Goal: Information Seeking & Learning: Compare options

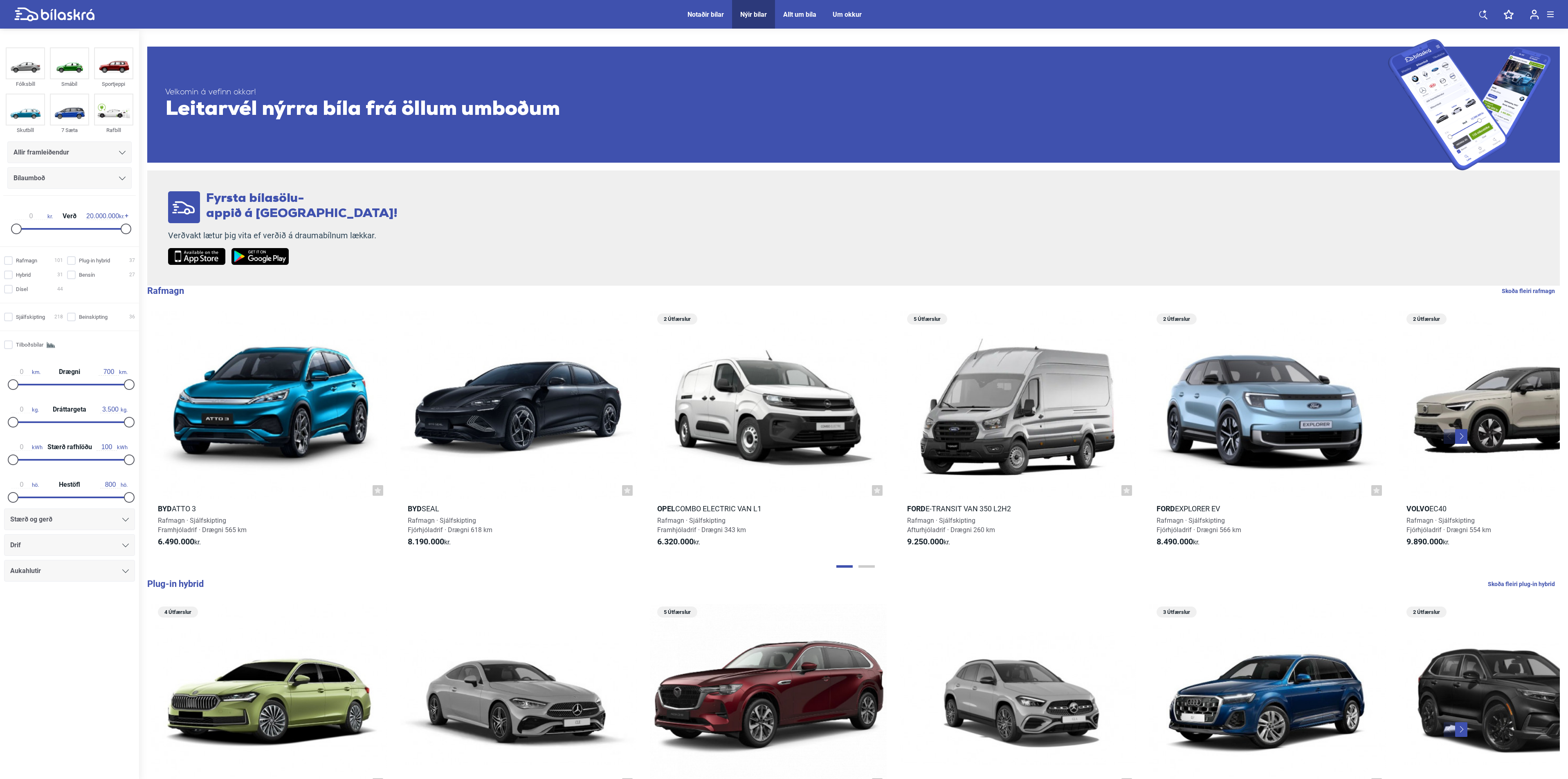
click at [121, 179] on icon at bounding box center [122, 179] width 7 height 4
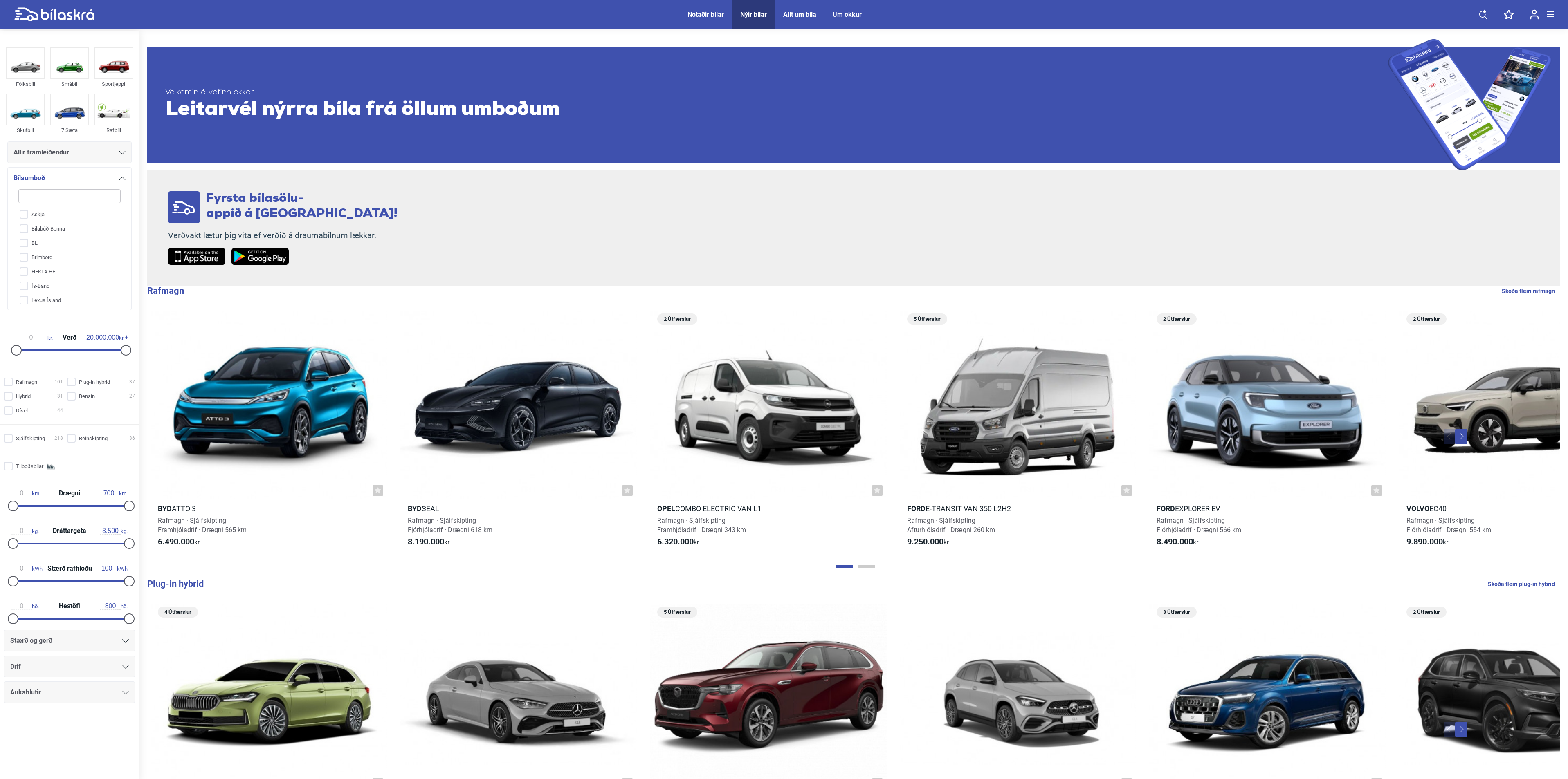
type input "d"
checkbox input "false"
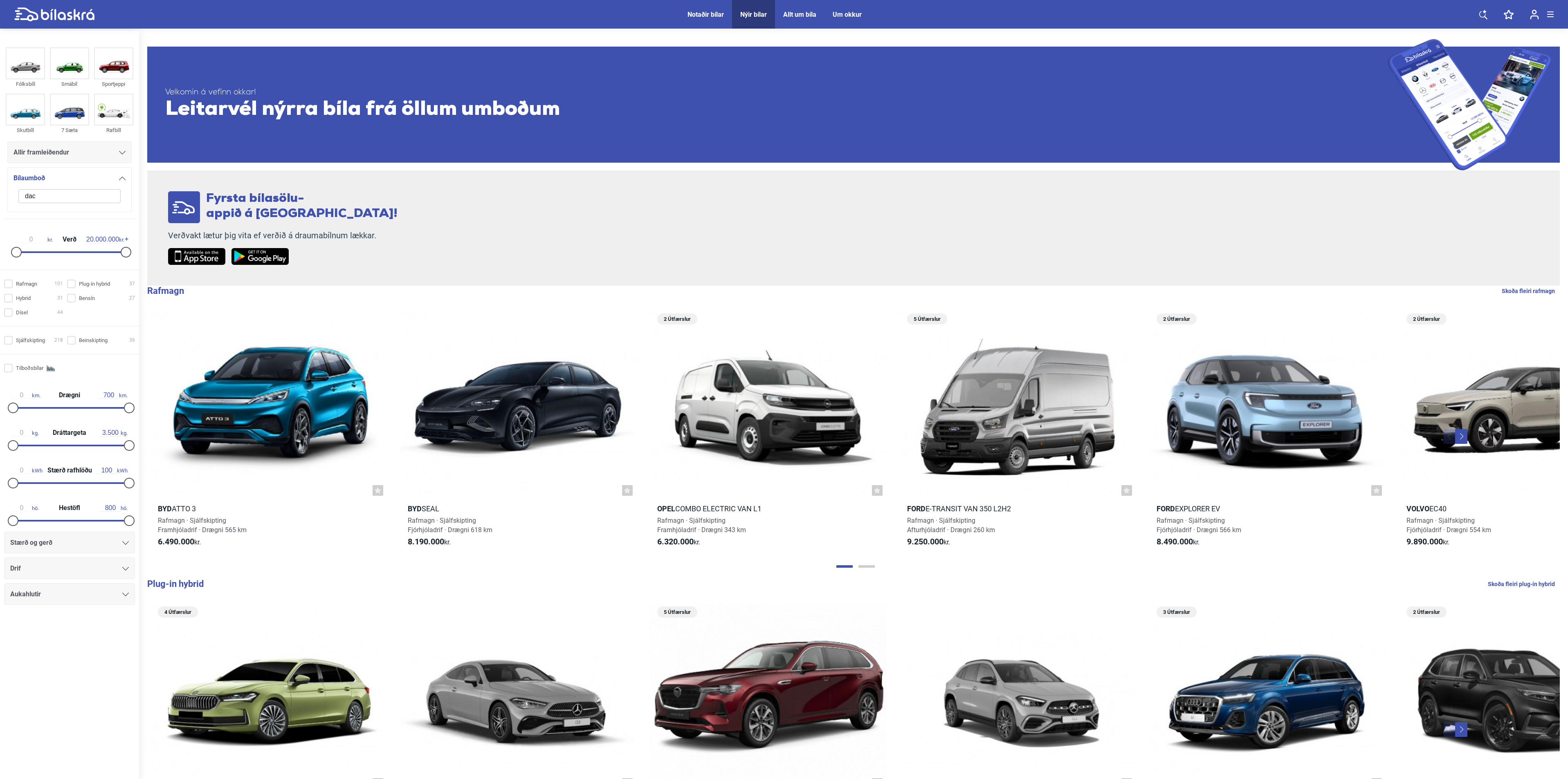
type input "dac"
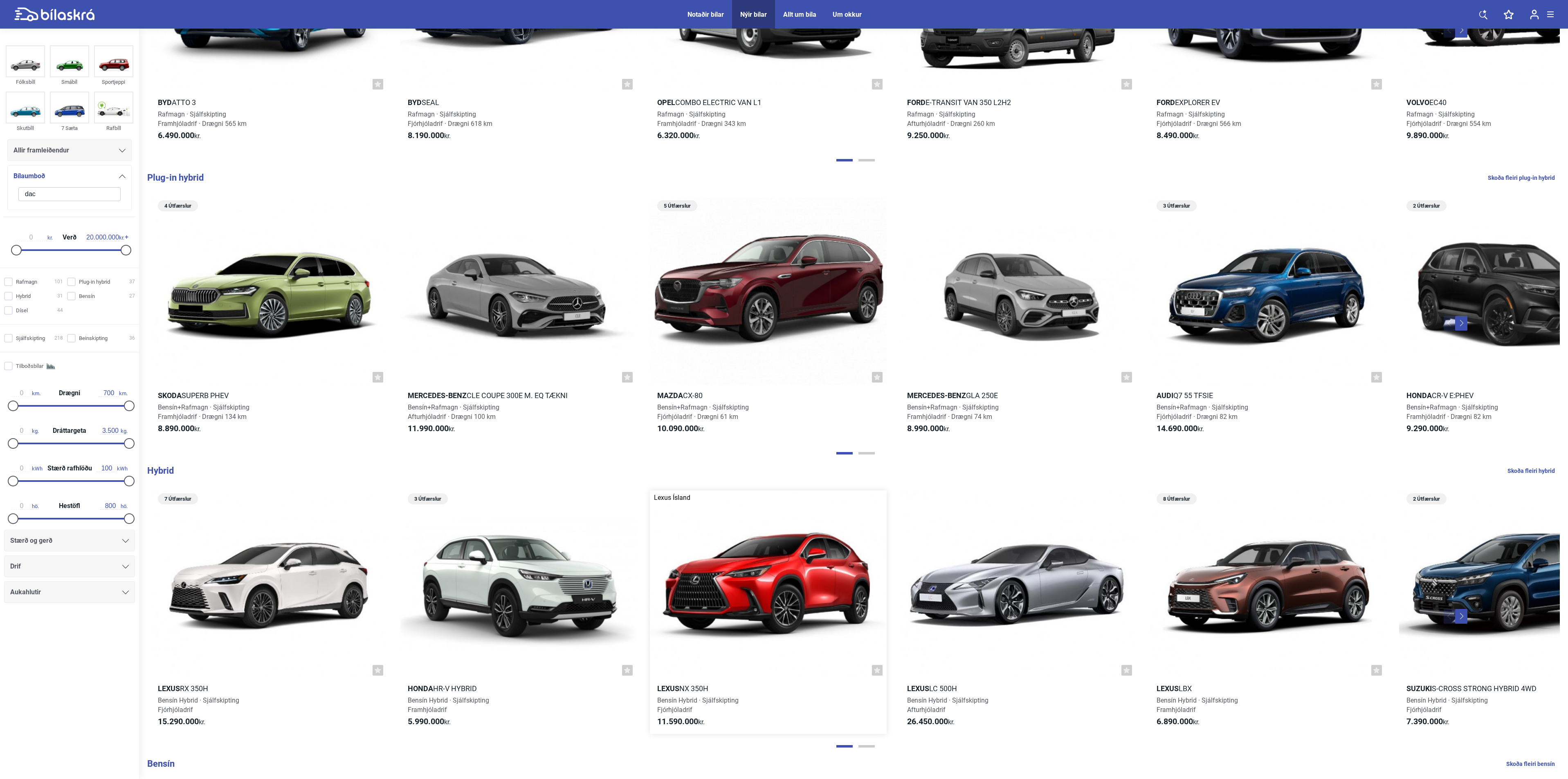
scroll to position [81, 0]
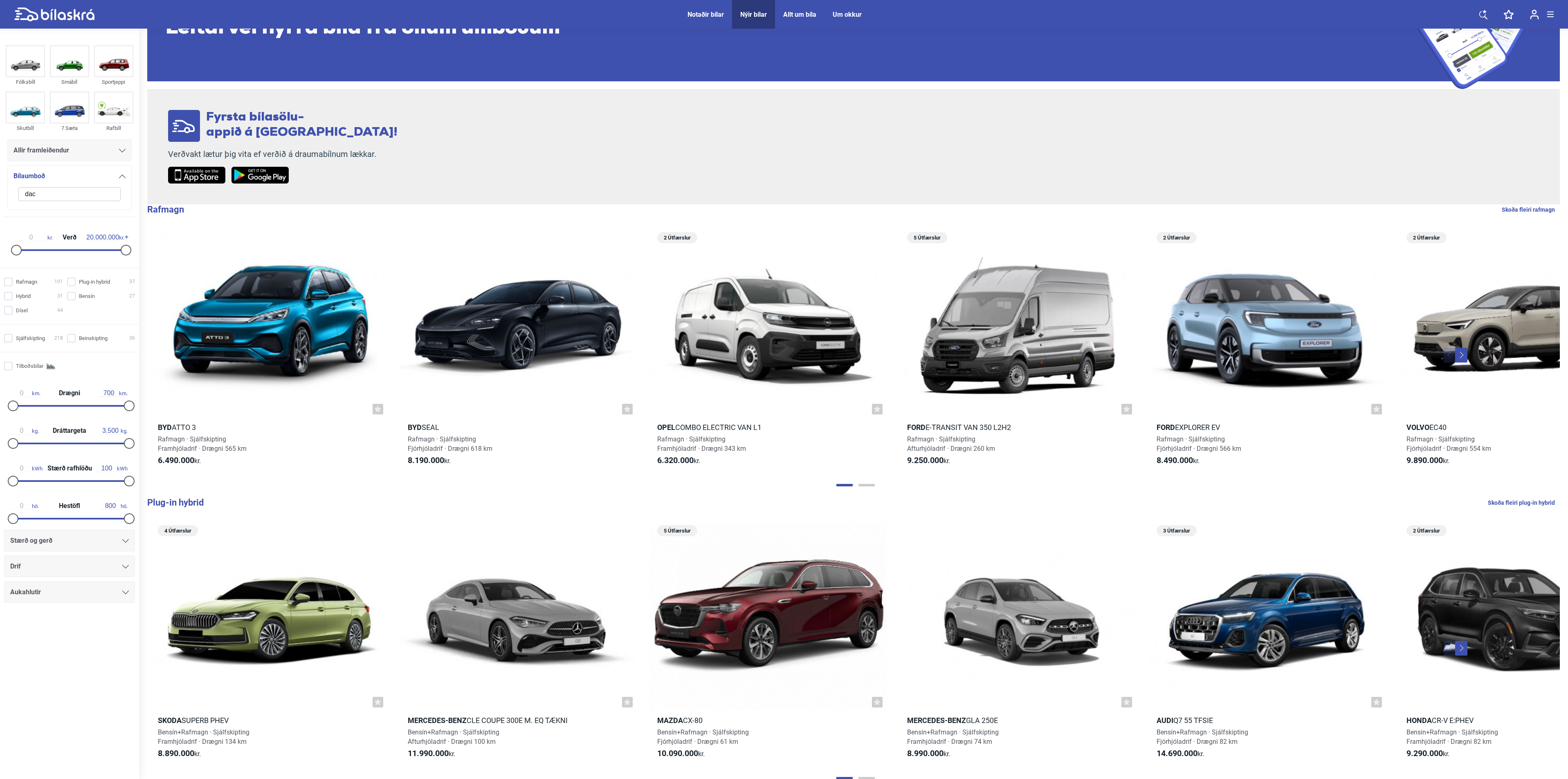
click at [101, 196] on input "dac" at bounding box center [69, 194] width 102 height 14
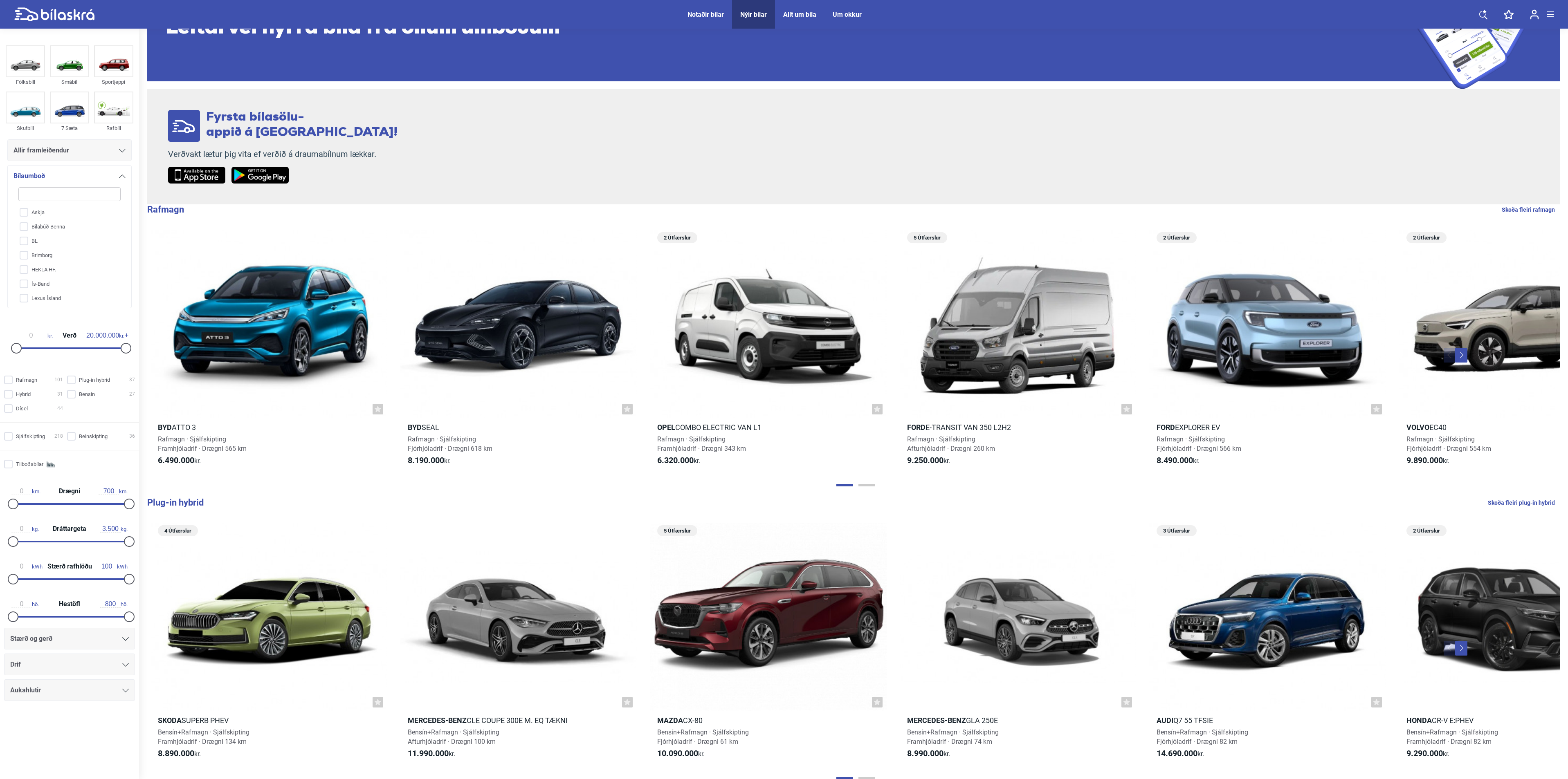
click at [120, 178] on div at bounding box center [122, 176] width 7 height 6
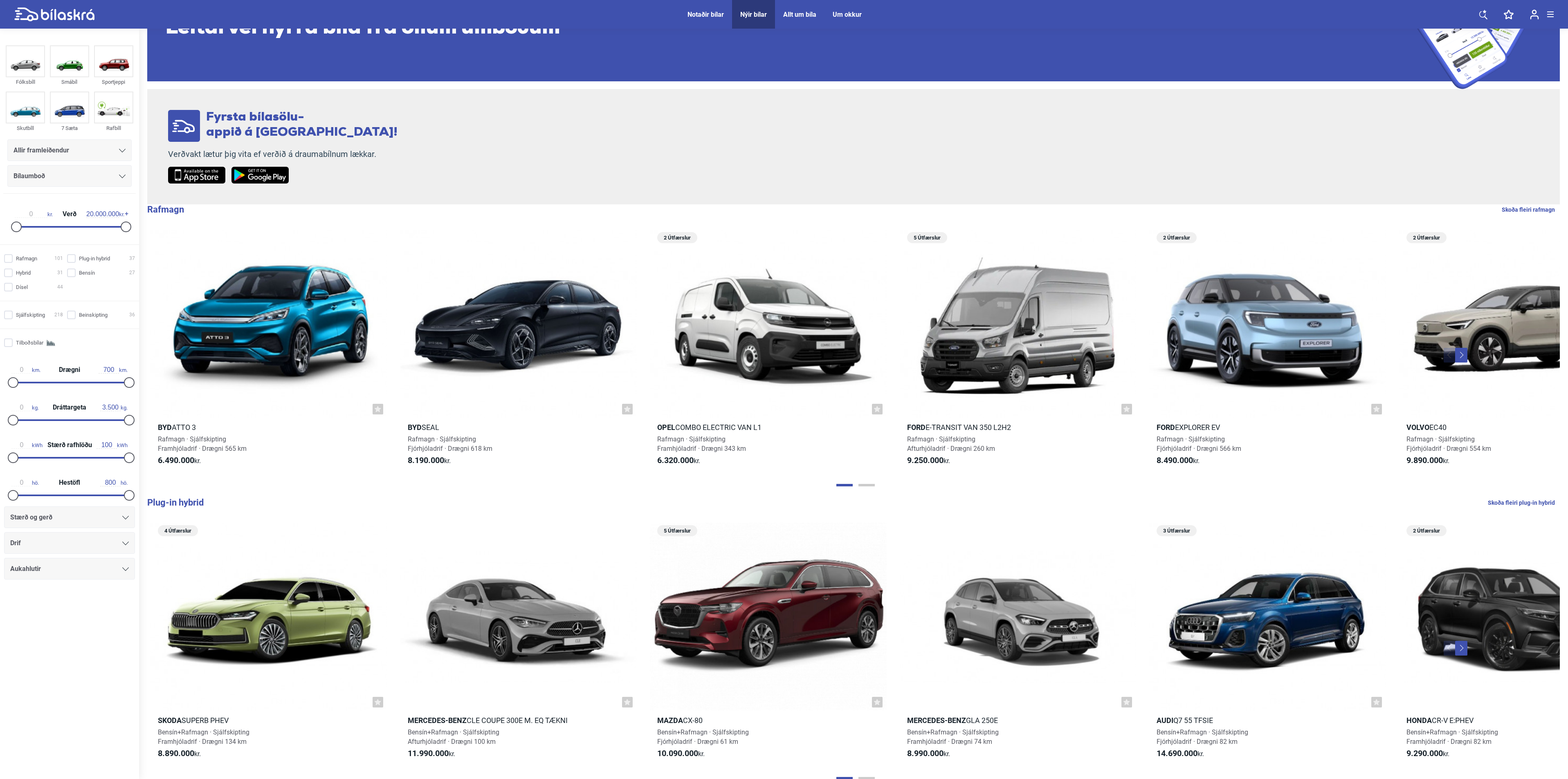
click at [83, 149] on div "Allir framleiðendur" at bounding box center [70, 151] width 112 height 12
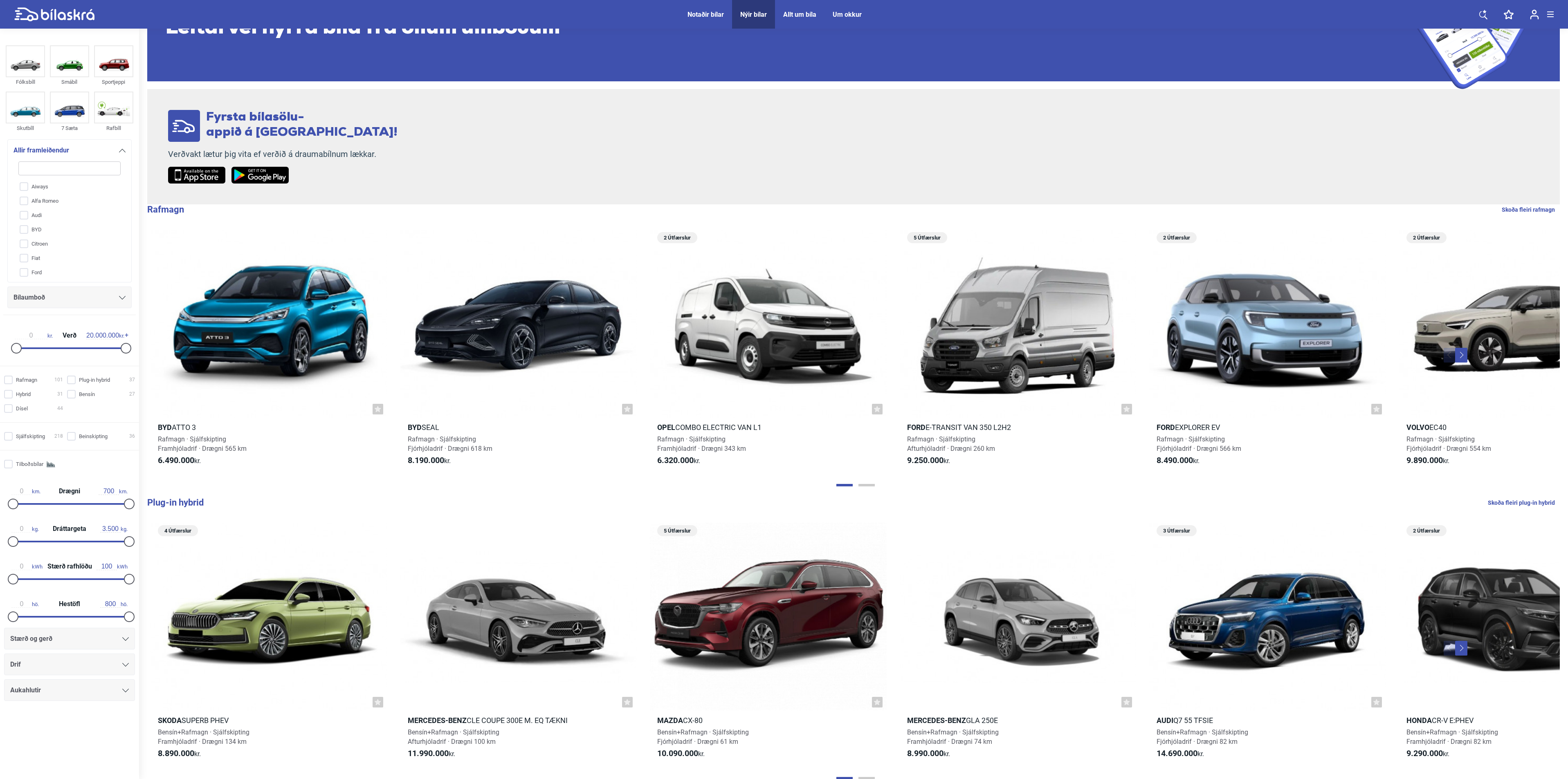
click at [83, 149] on div "Allir framleiðendur" at bounding box center [70, 151] width 112 height 12
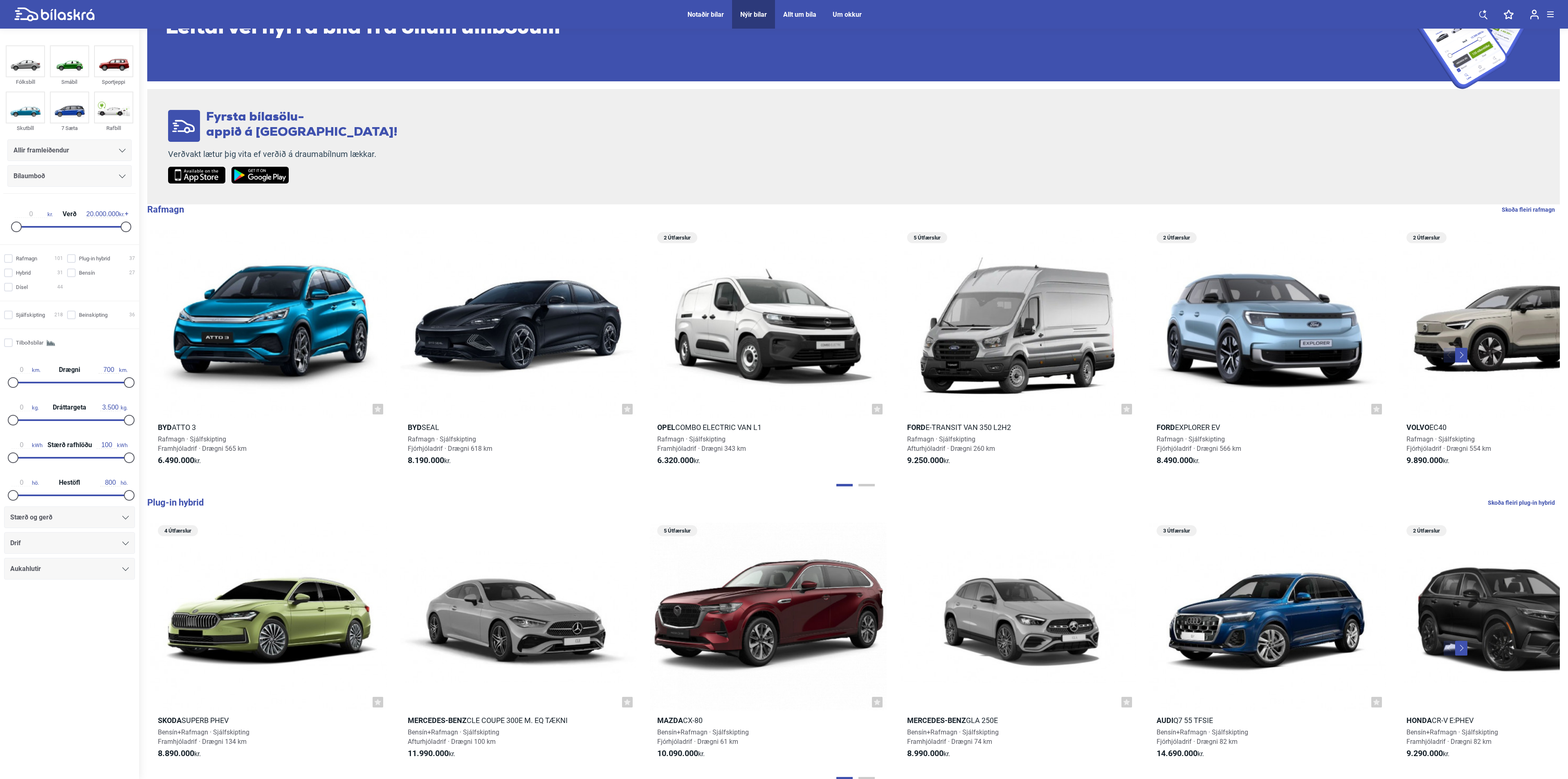
click at [84, 178] on div "Bílaumboð" at bounding box center [70, 176] width 112 height 12
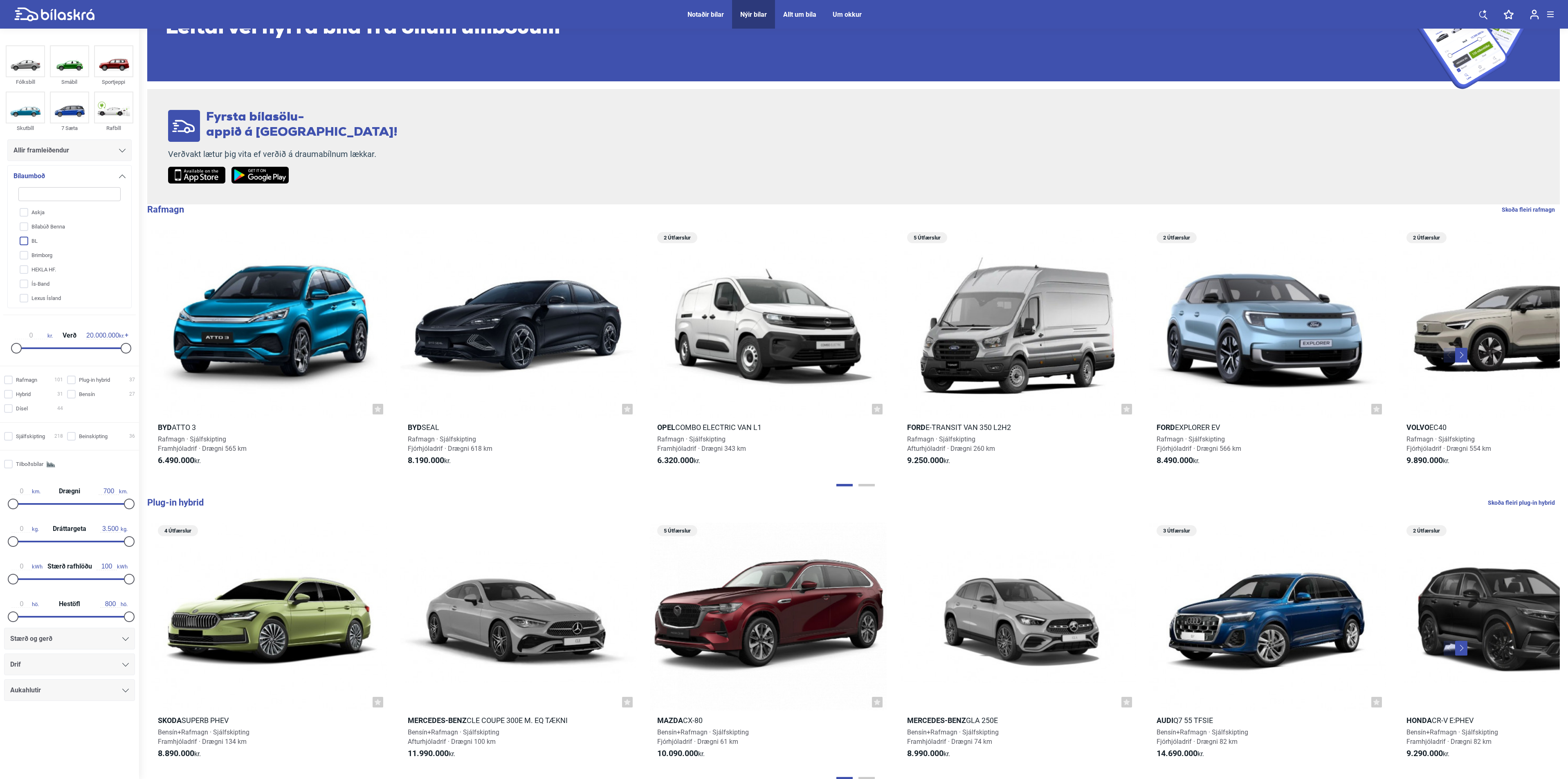
click at [25, 243] on input "BL" at bounding box center [64, 241] width 103 height 14
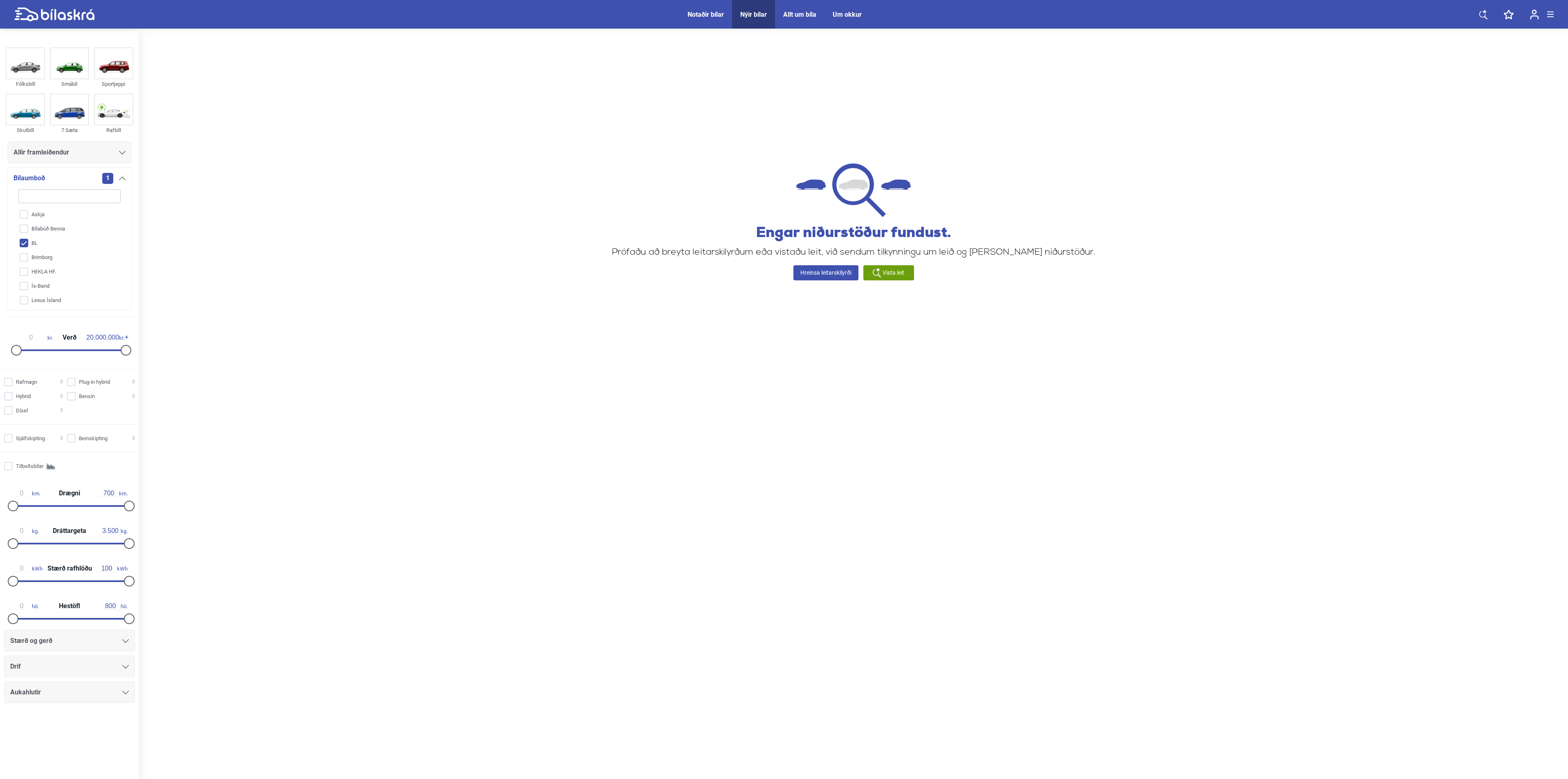
click at [25, 243] on input "BL" at bounding box center [64, 244] width 103 height 14
checkbox input "false"
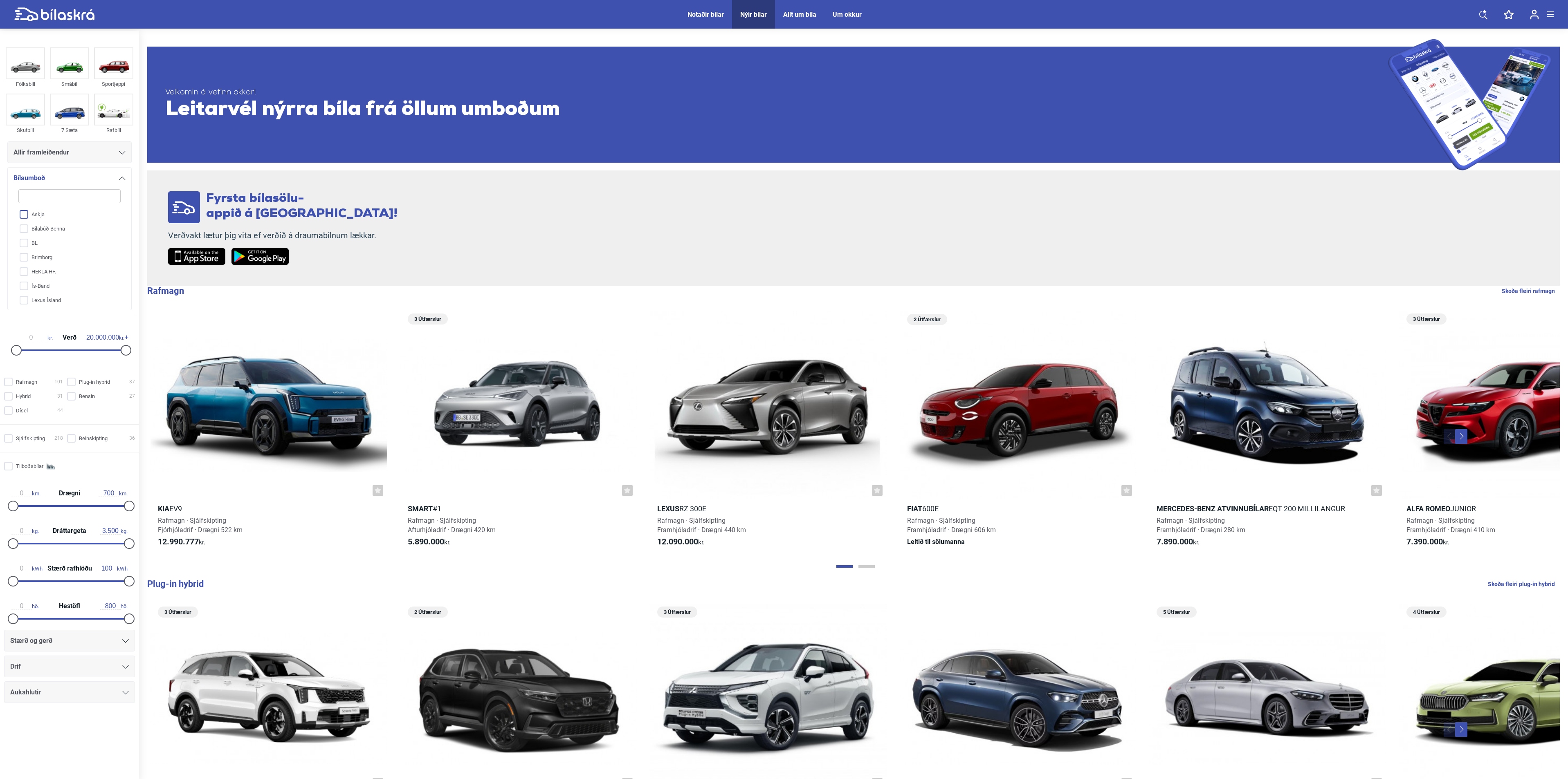
click at [26, 217] on input "Askja" at bounding box center [64, 215] width 103 height 14
checkbox input "true"
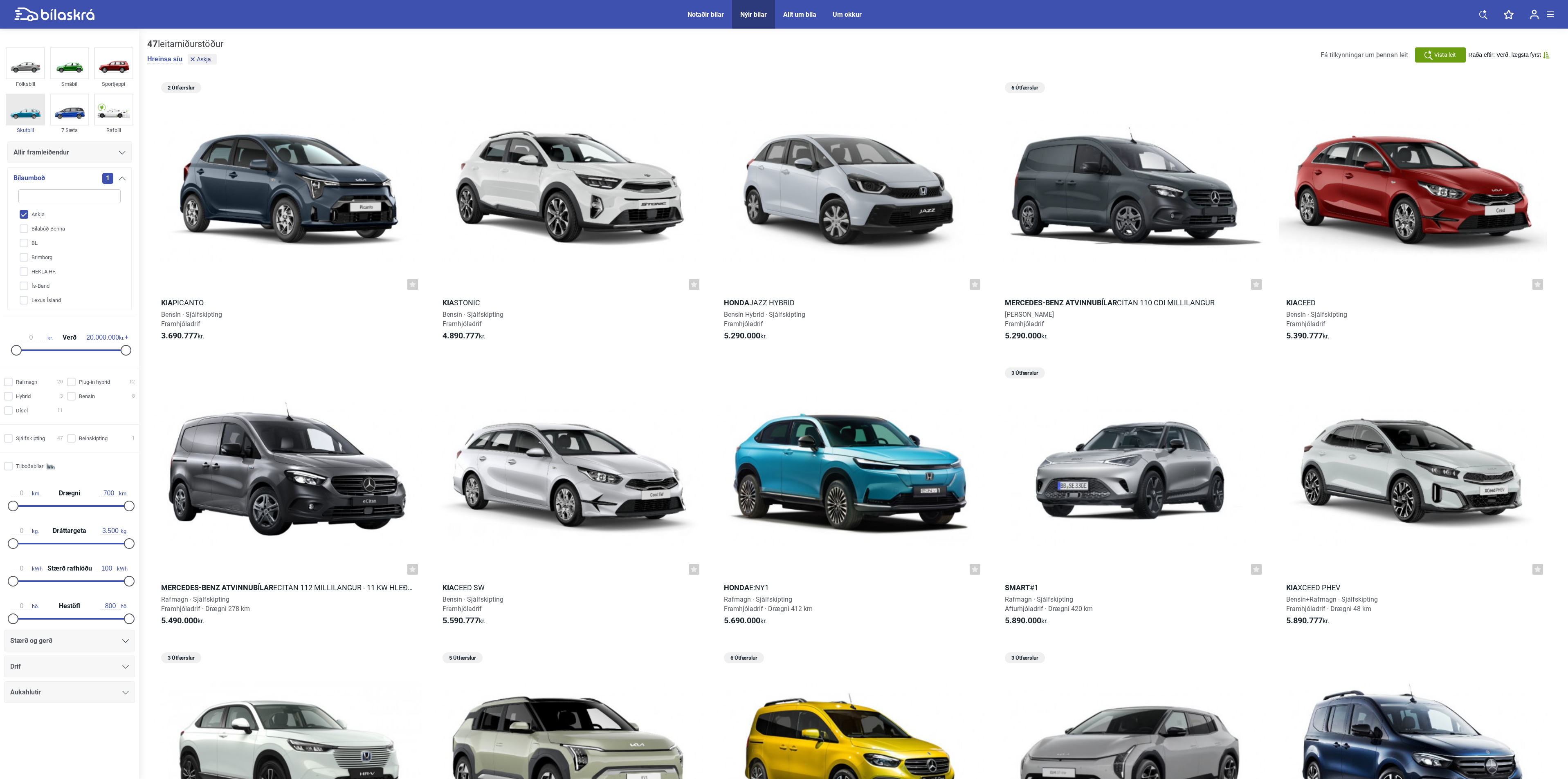
click at [27, 110] on img at bounding box center [25, 109] width 38 height 31
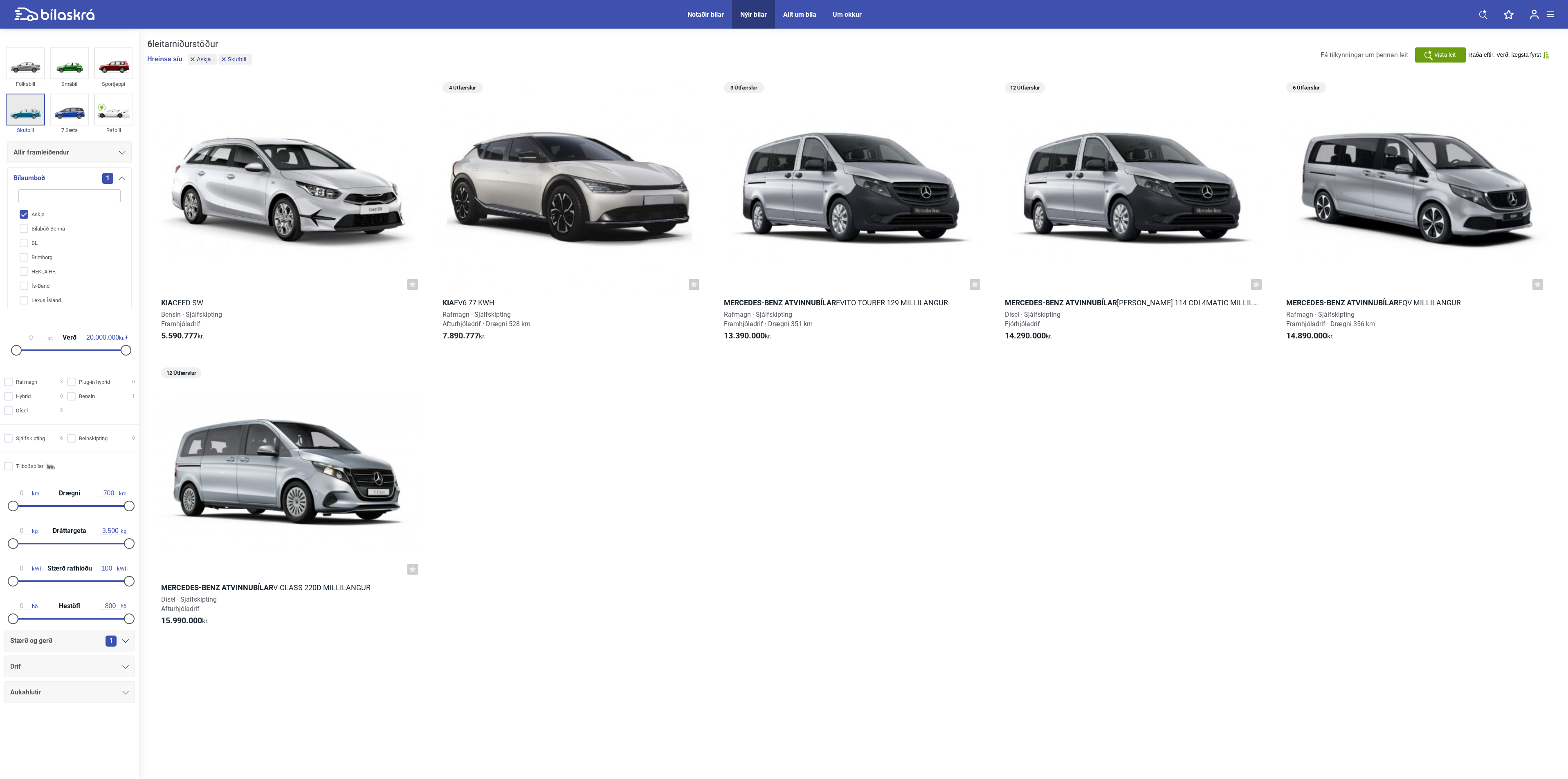
click at [29, 110] on img at bounding box center [25, 109] width 38 height 31
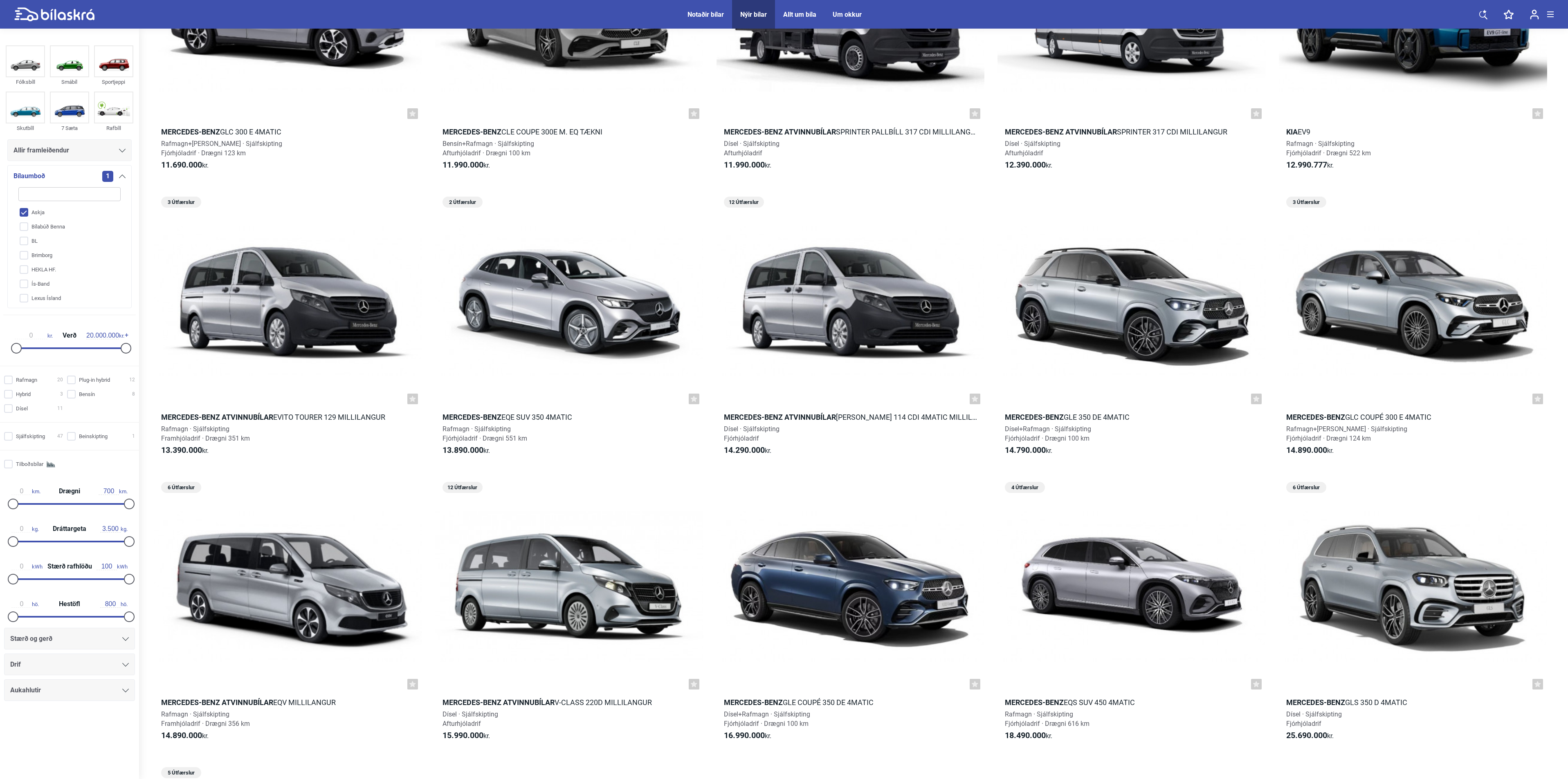
scroll to position [1880, 0]
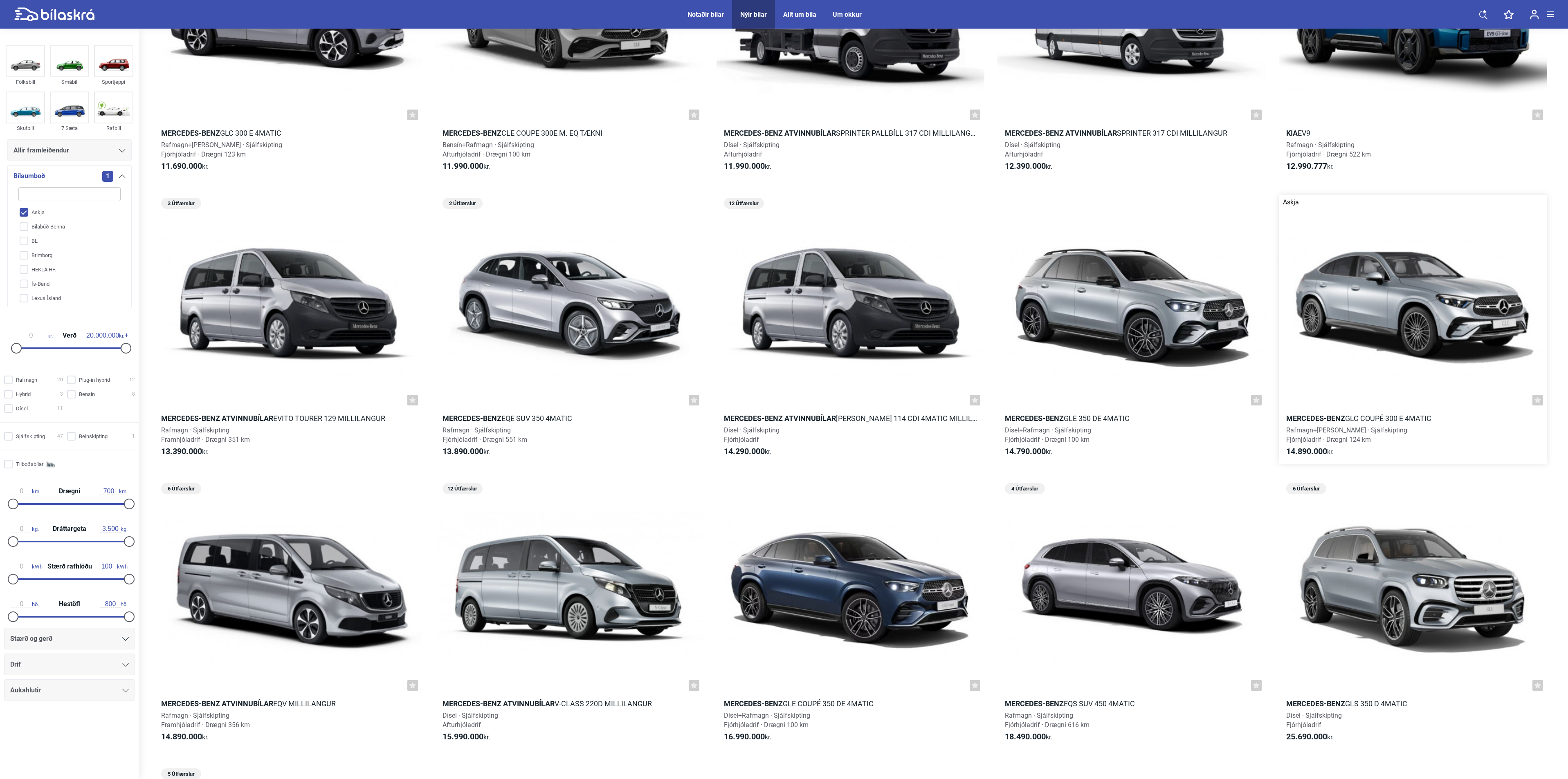
click at [1404, 298] on div at bounding box center [1413, 302] width 268 height 214
click at [565, 303] on div at bounding box center [569, 302] width 268 height 214
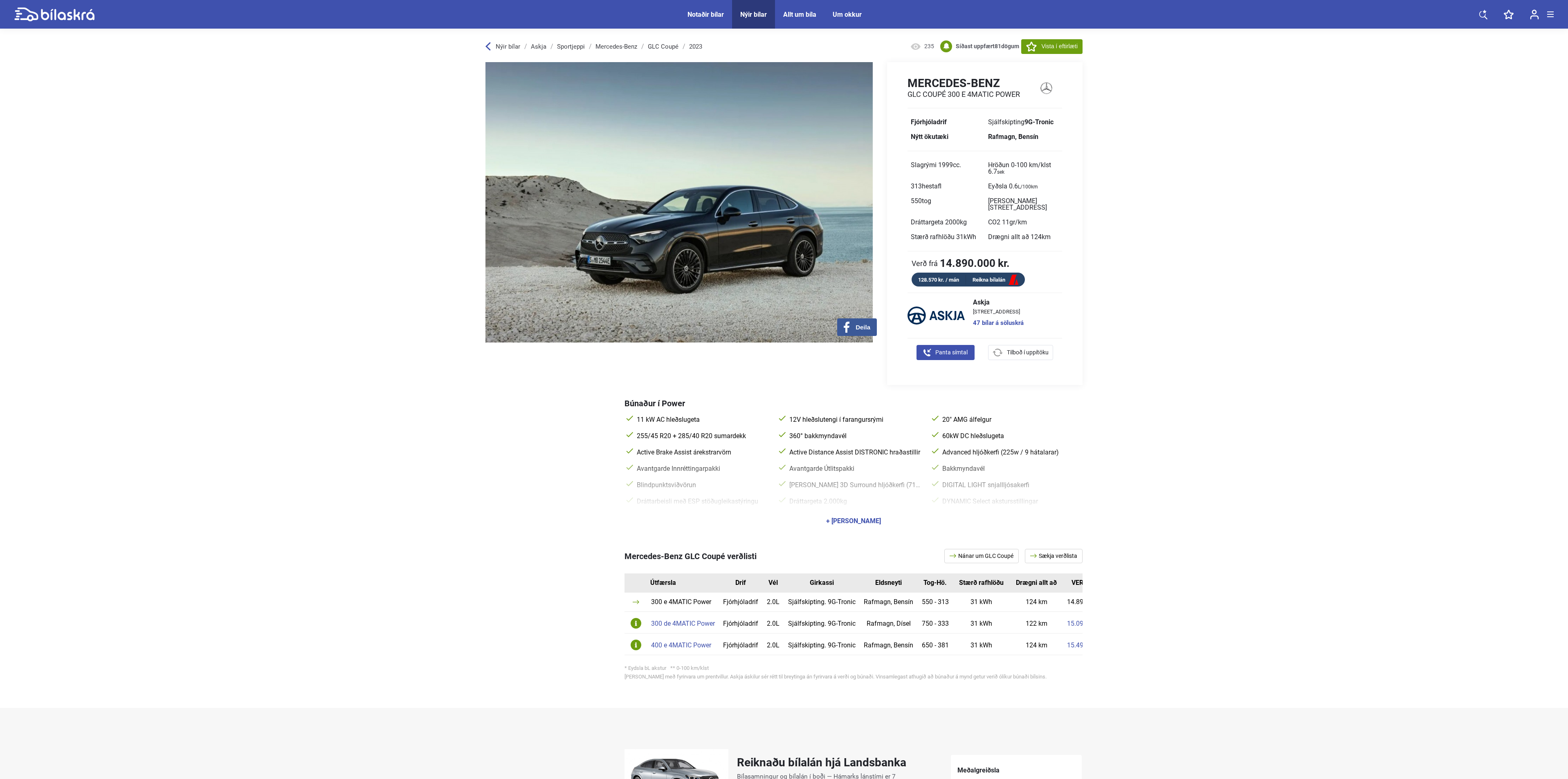
click at [795, 191] on img at bounding box center [679, 203] width 387 height 281
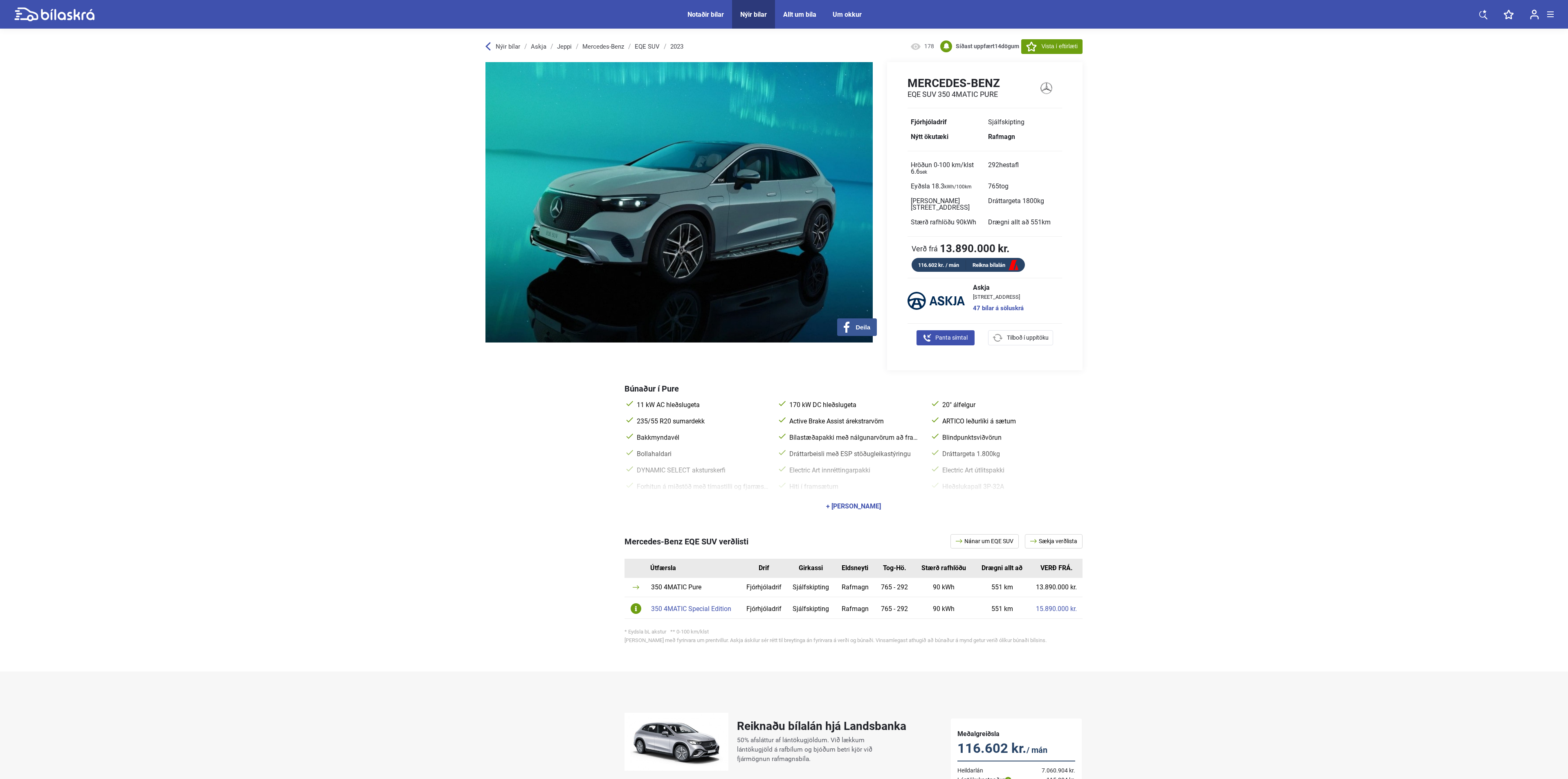
click at [751, 222] on img at bounding box center [679, 203] width 387 height 281
